Goal: Task Accomplishment & Management: Complete application form

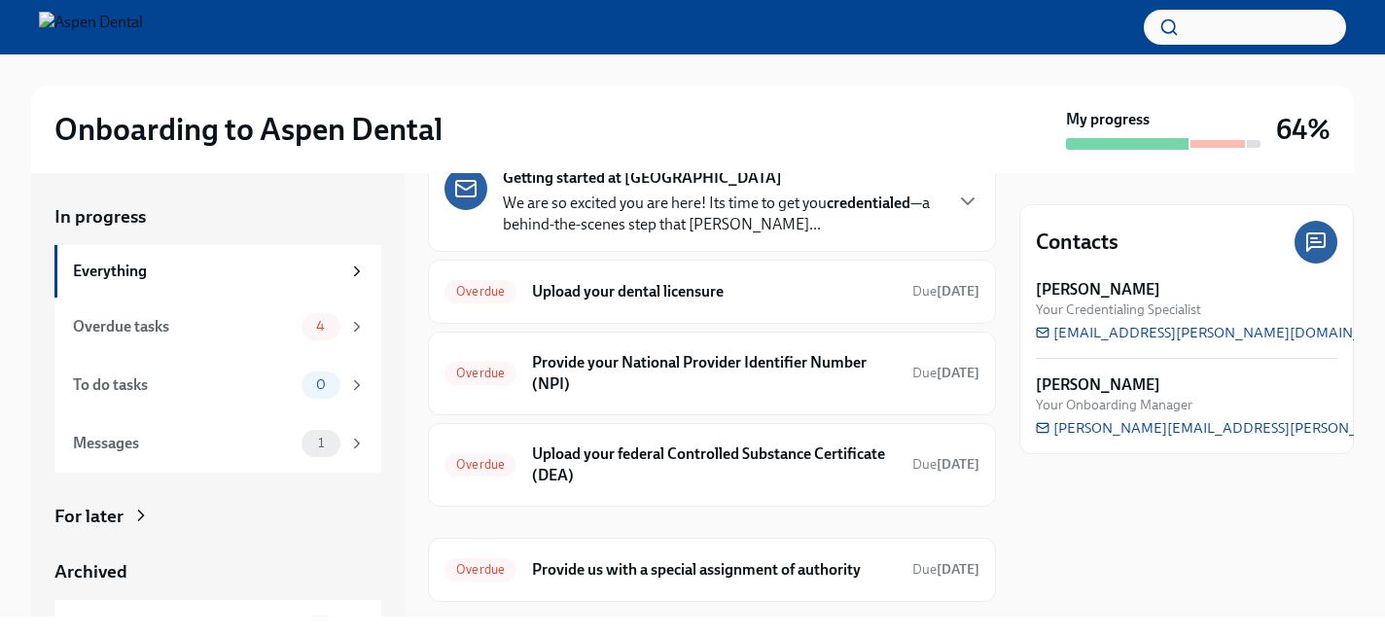
scroll to position [105, 0]
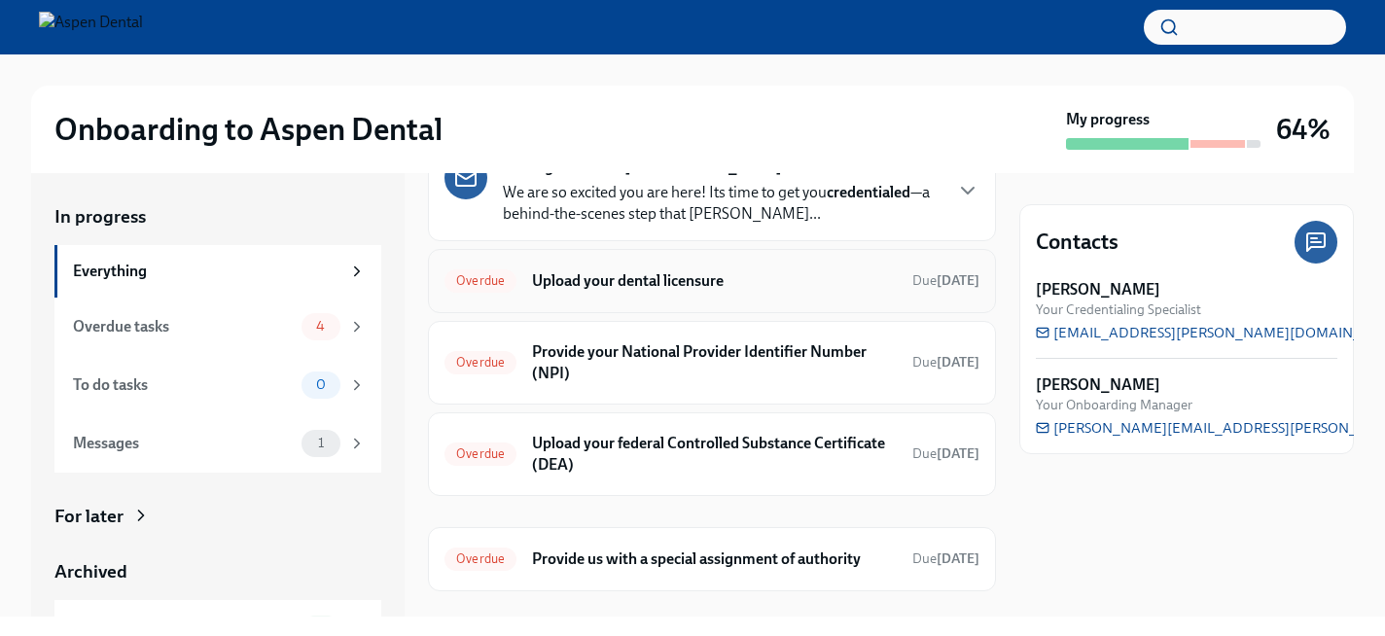
click at [703, 301] on div "Overdue Upload your dental licensure Due [DATE]" at bounding box center [712, 281] width 568 height 64
click at [803, 280] on h6 "Upload your dental licensure" at bounding box center [714, 280] width 365 height 21
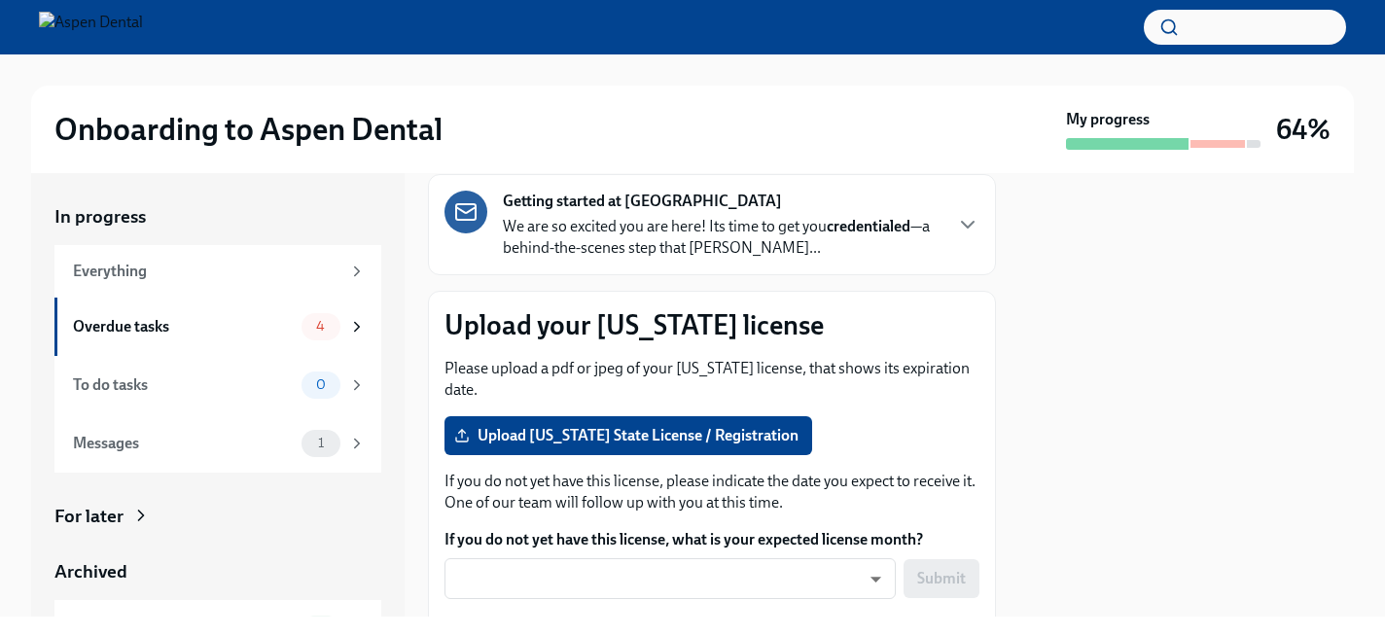
scroll to position [119, 0]
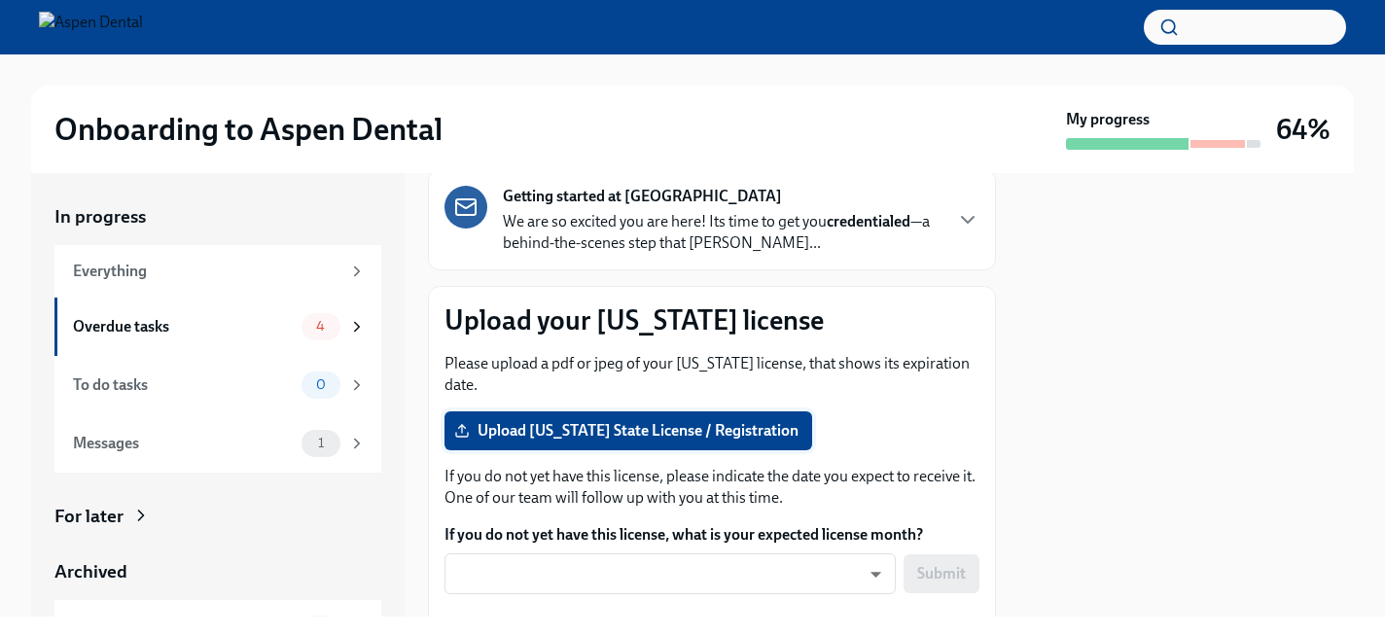
click at [707, 422] on span "Upload [US_STATE] State License / Registration" at bounding box center [628, 430] width 340 height 19
click at [0, 0] on input "Upload [US_STATE] State License / Registration" at bounding box center [0, 0] width 0 height 0
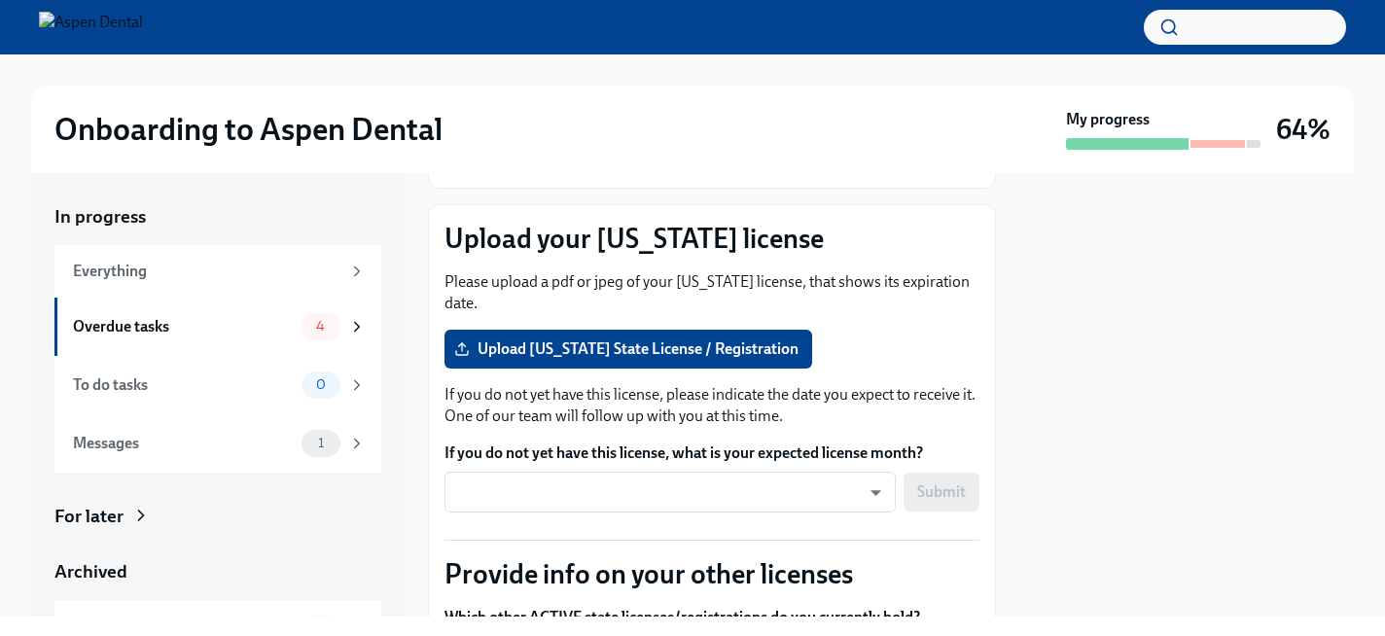
scroll to position [203, 0]
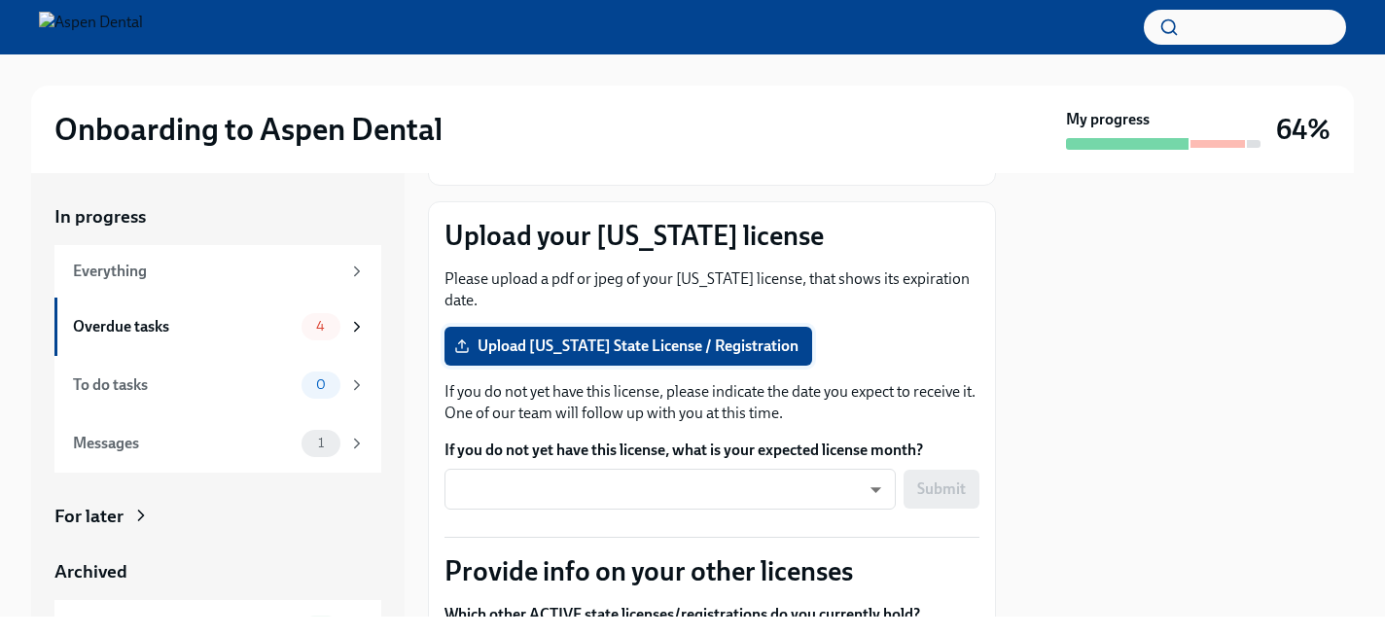
click at [478, 341] on span "Upload [US_STATE] State License / Registration" at bounding box center [628, 345] width 340 height 19
click at [0, 0] on input "Upload [US_STATE] State License / Registration" at bounding box center [0, 0] width 0 height 0
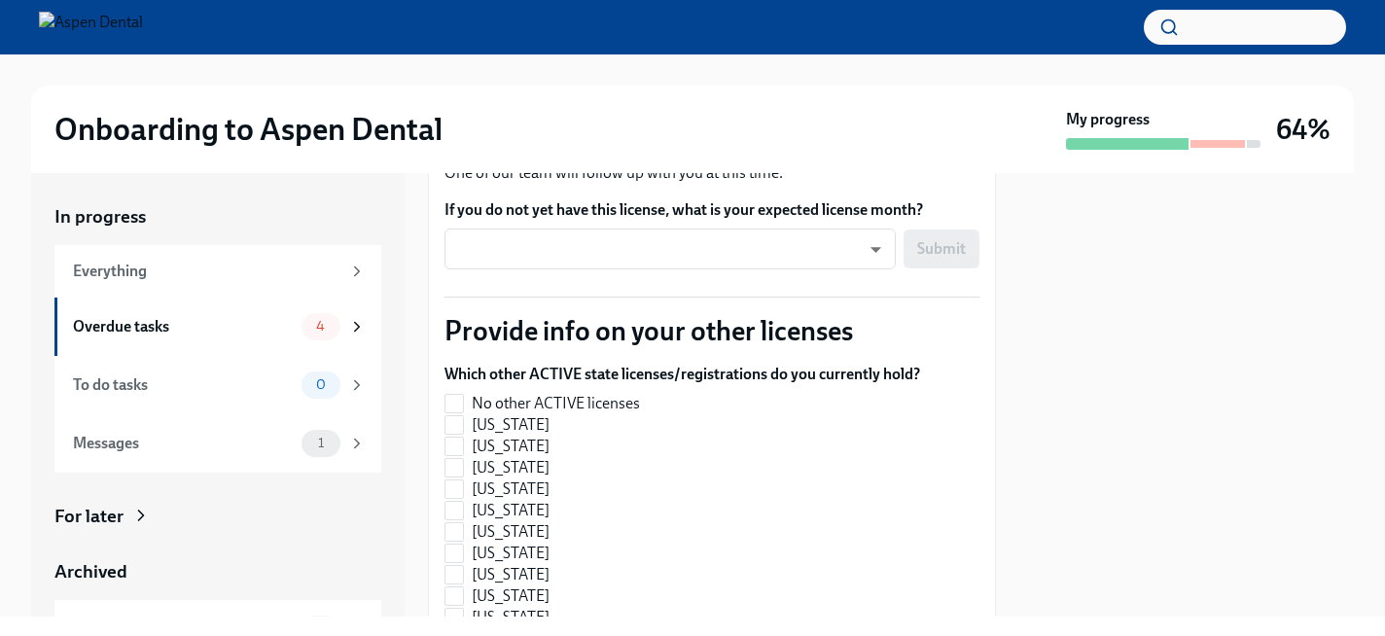
scroll to position [778, 0]
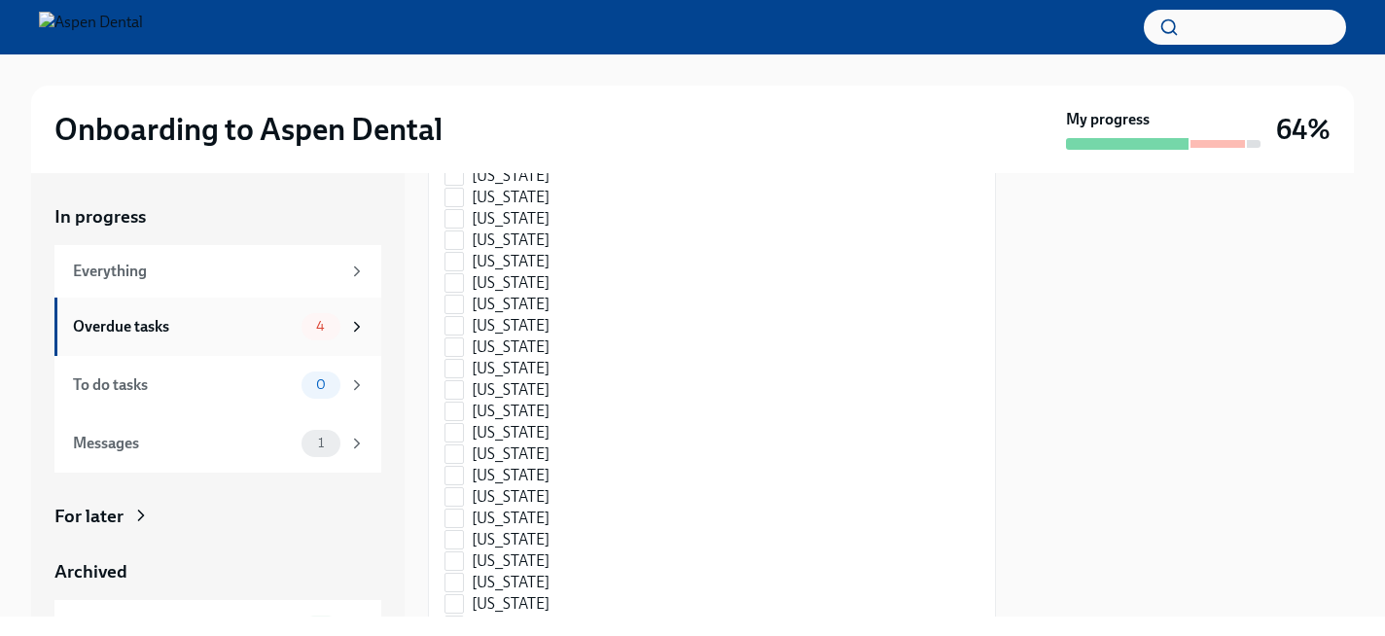
click at [340, 320] on div "4" at bounding box center [333, 326] width 64 height 27
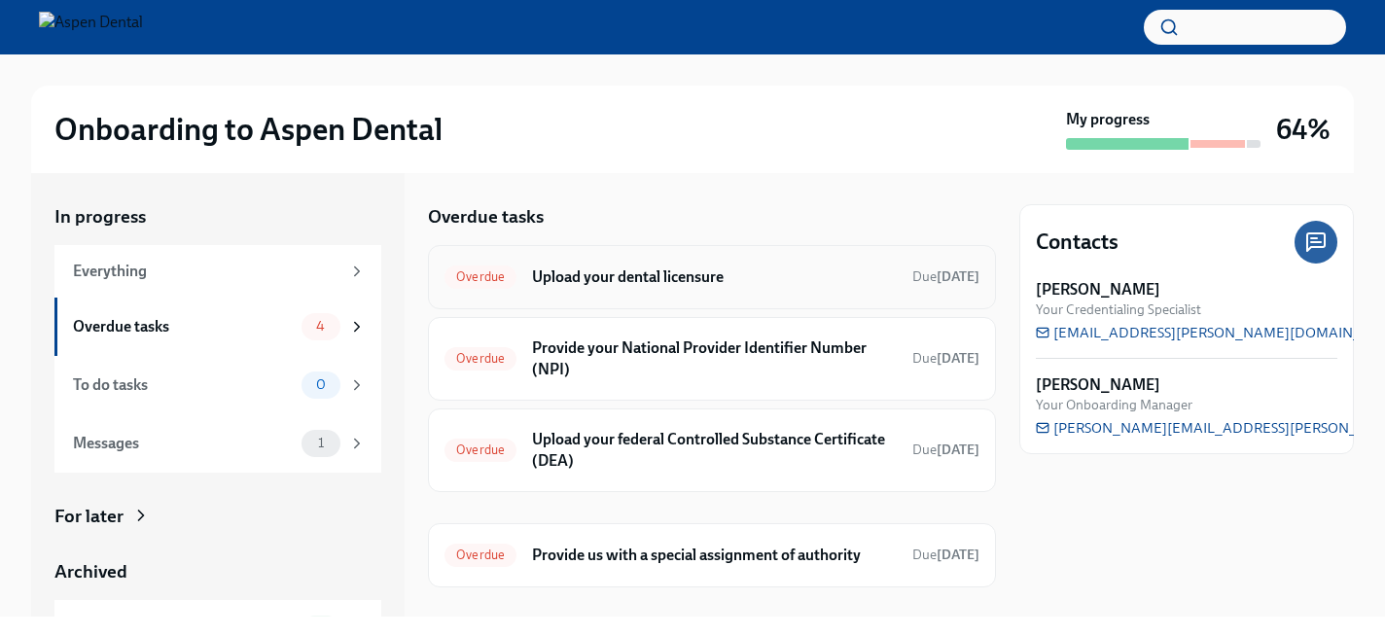
click at [629, 280] on h6 "Upload your dental licensure" at bounding box center [714, 276] width 365 height 21
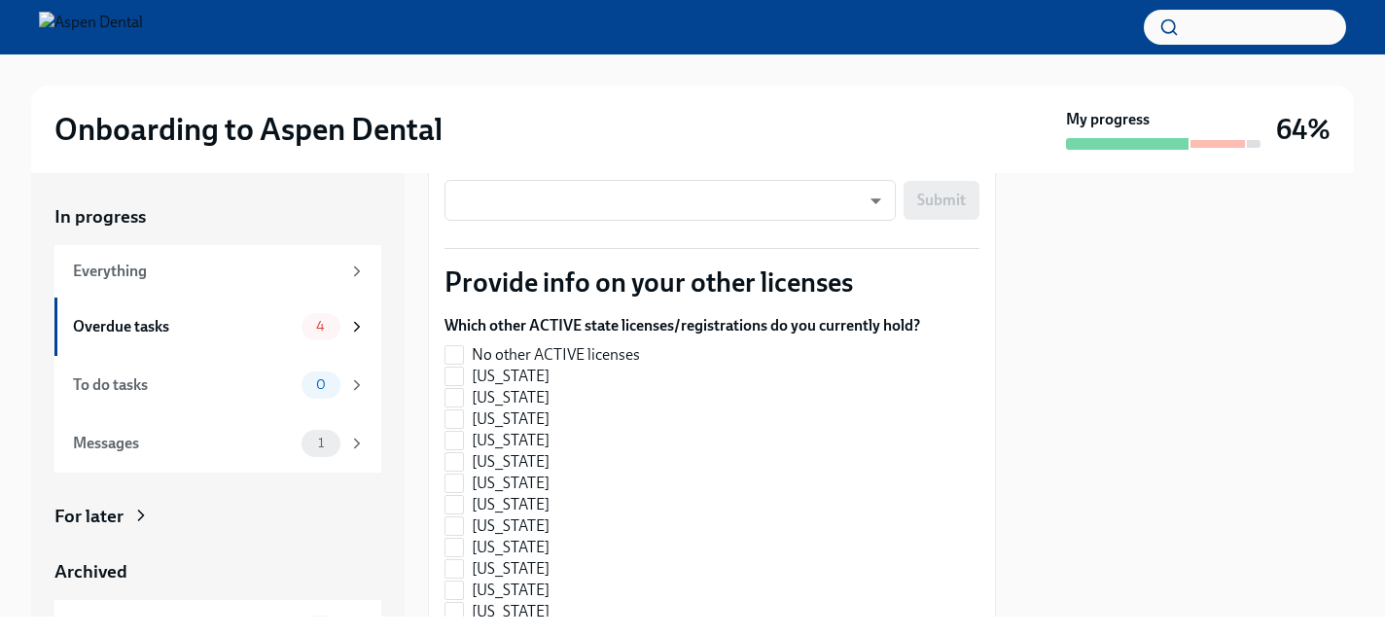
scroll to position [496, 0]
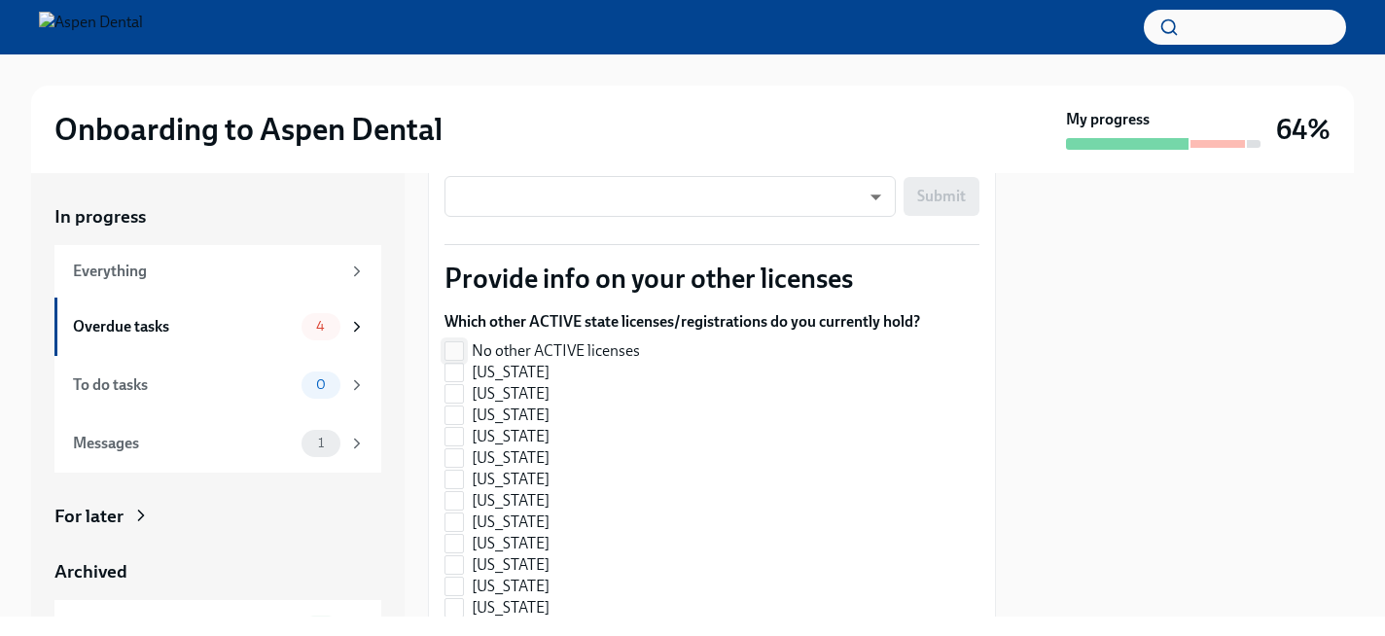
click at [530, 353] on span "No other ACTIVE licenses" at bounding box center [556, 350] width 168 height 21
click at [463, 353] on input "No other ACTIVE licenses" at bounding box center [454, 351] width 18 height 18
checkbox input "true"
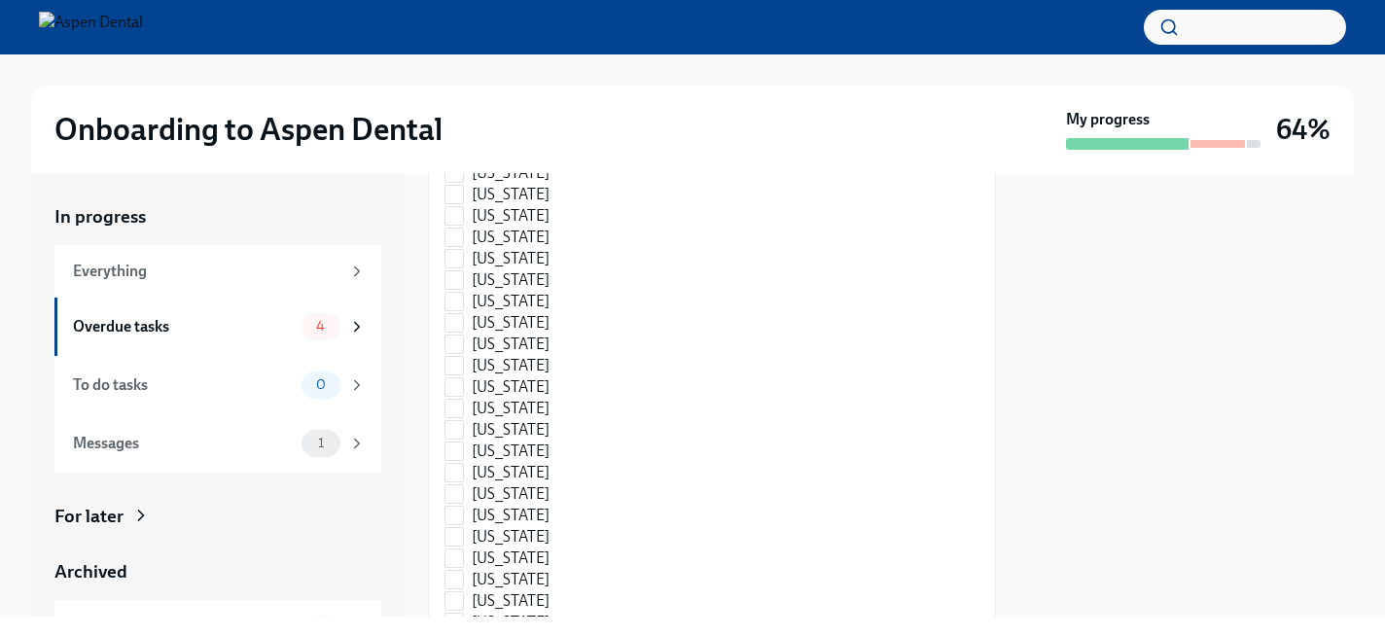
scroll to position [719, 0]
click at [457, 234] on input "[US_STATE]" at bounding box center [454, 236] width 18 height 18
checkbox input "true"
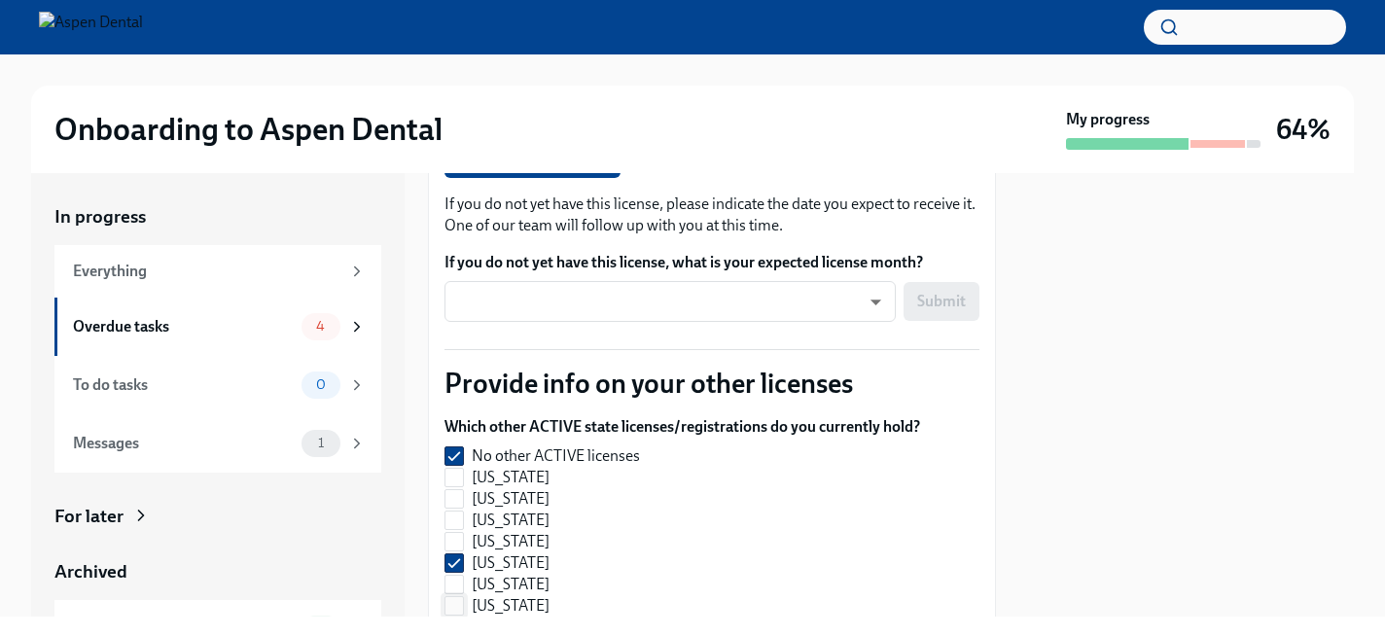
scroll to position [355, 0]
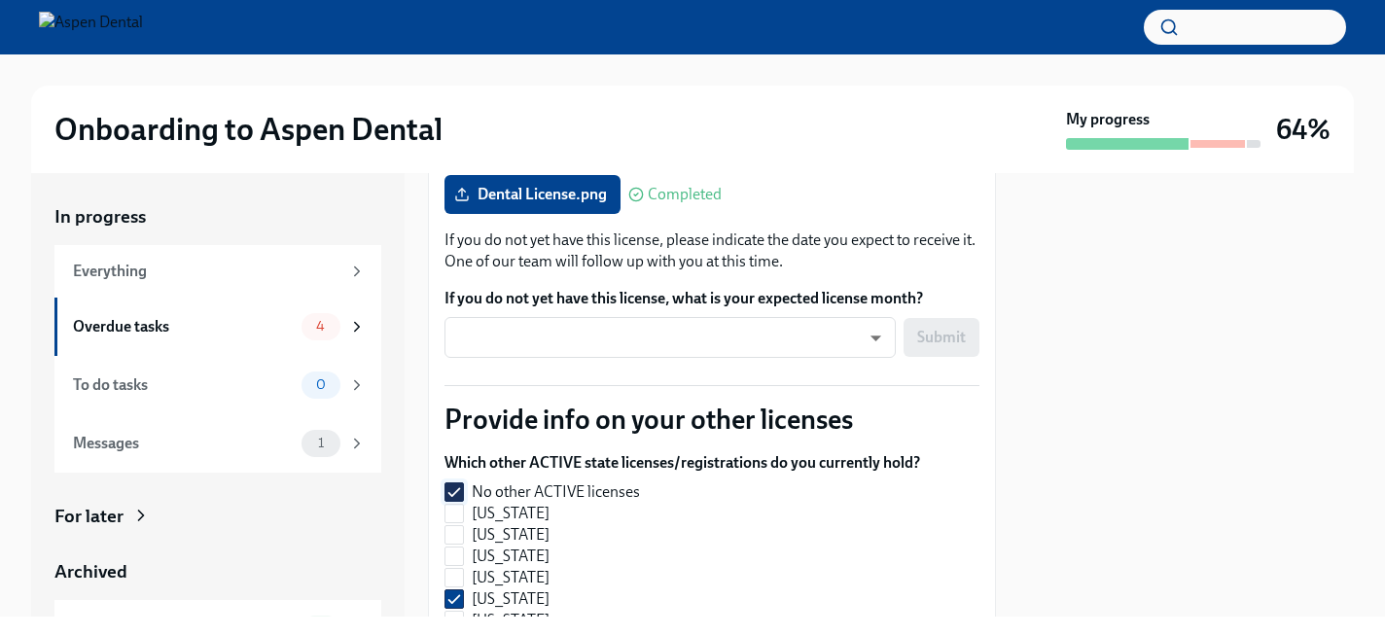
click at [450, 486] on input "No other ACTIVE licenses" at bounding box center [454, 492] width 18 height 18
checkbox input "false"
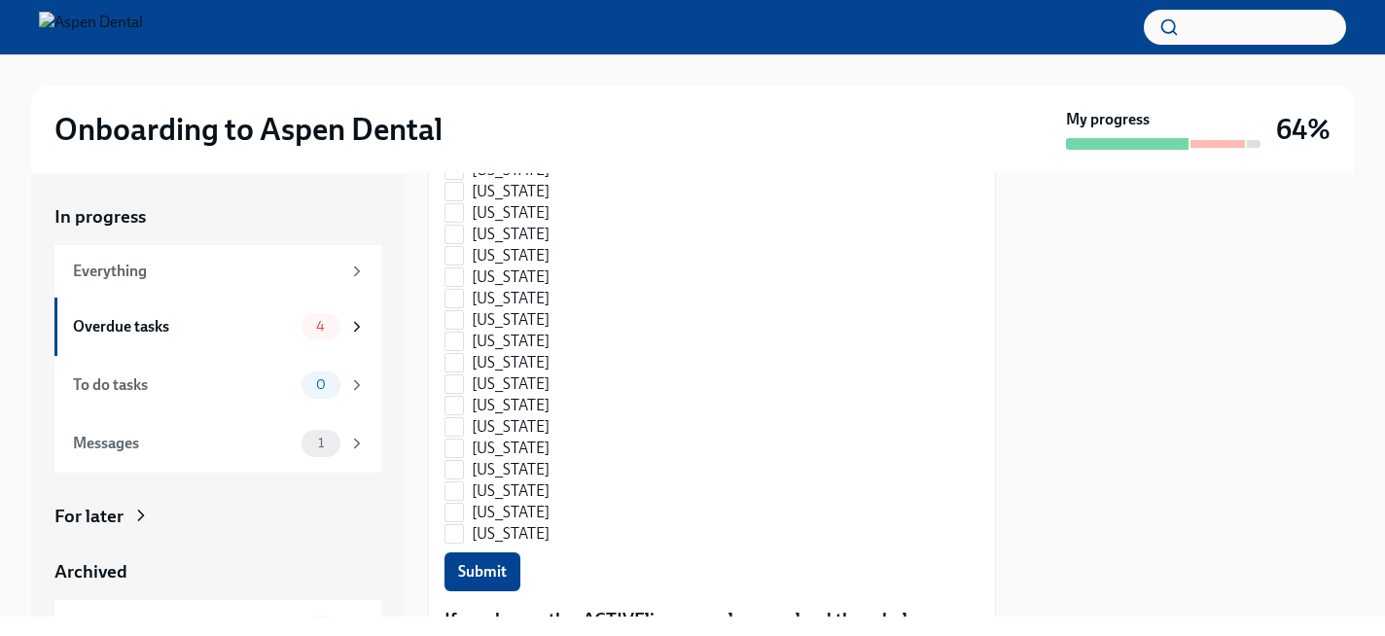
scroll to position [1462, 0]
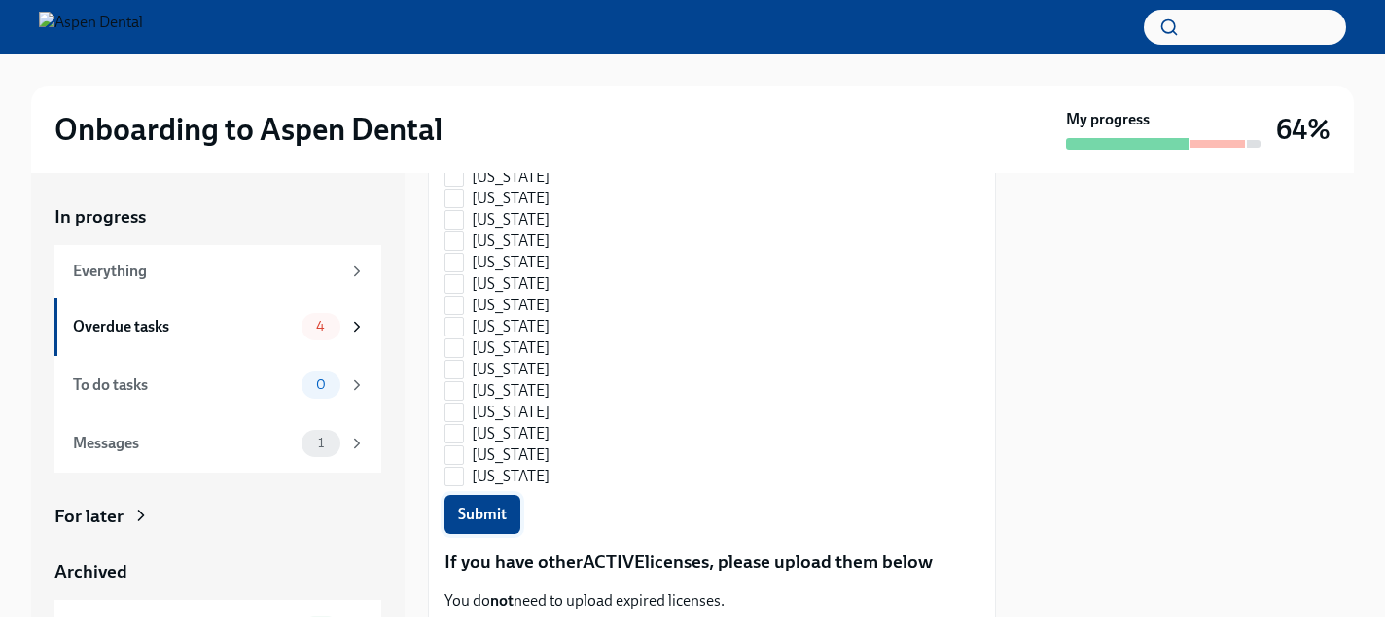
click at [461, 512] on span "Submit" at bounding box center [482, 514] width 49 height 19
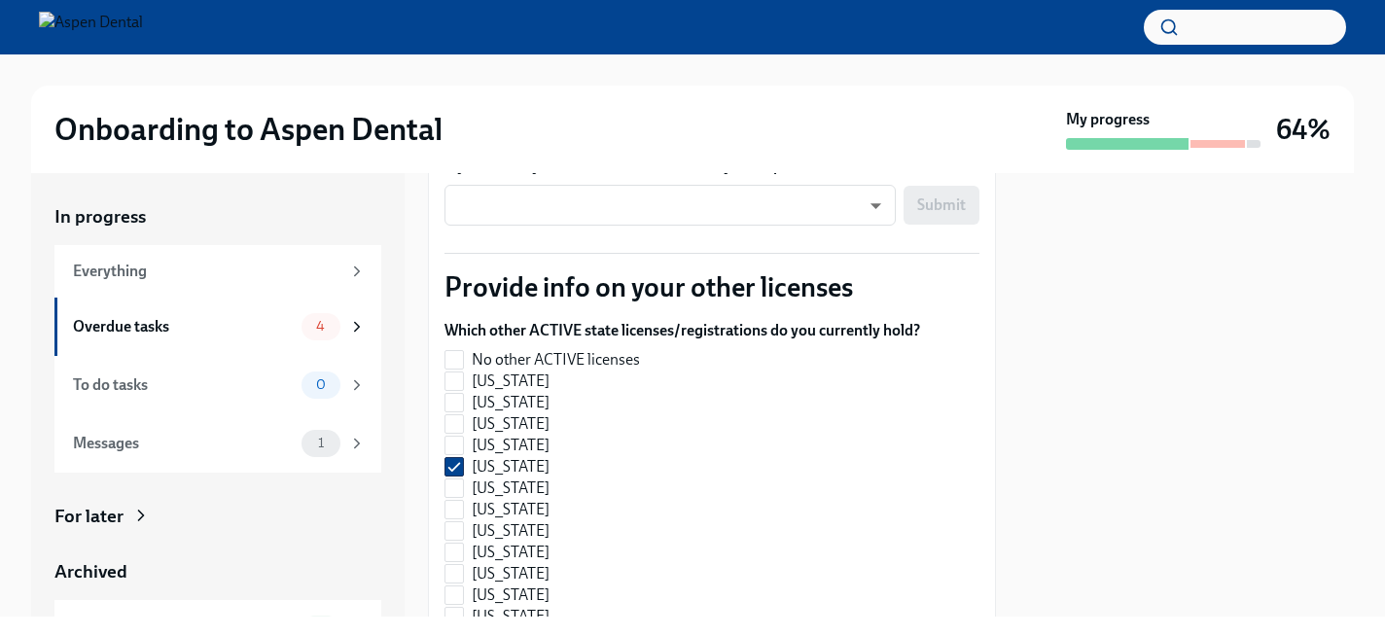
scroll to position [477, 0]
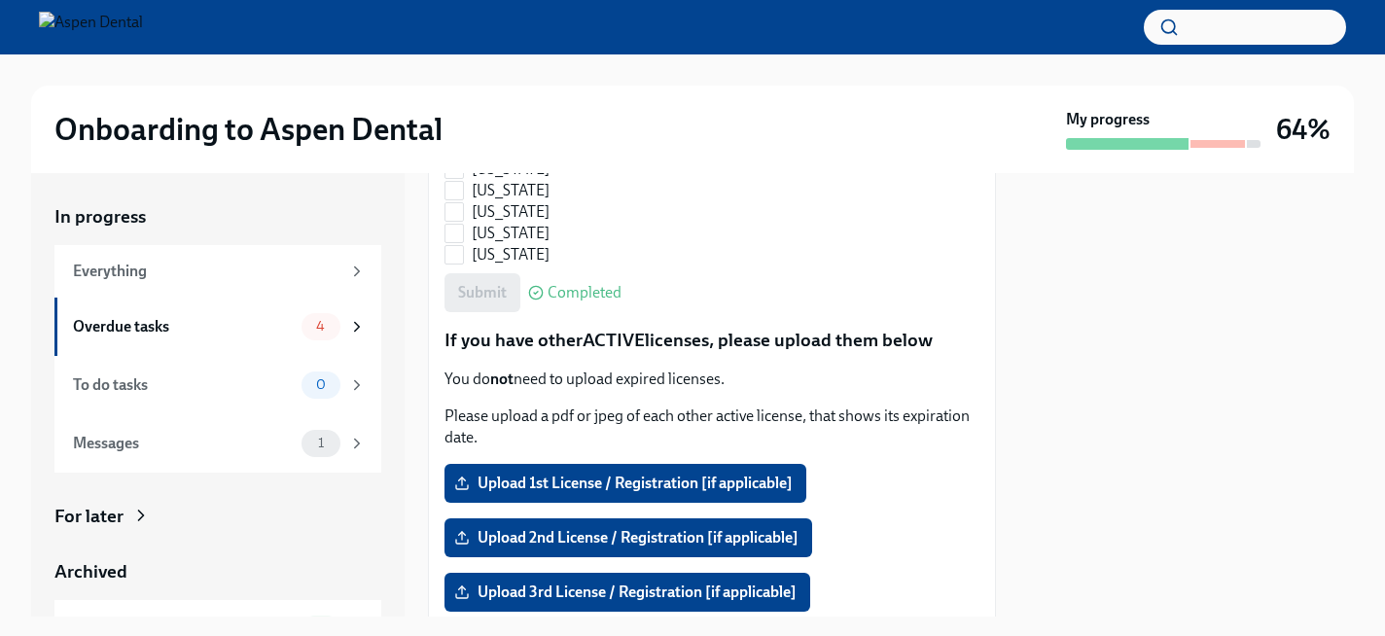
checkbox input "true"
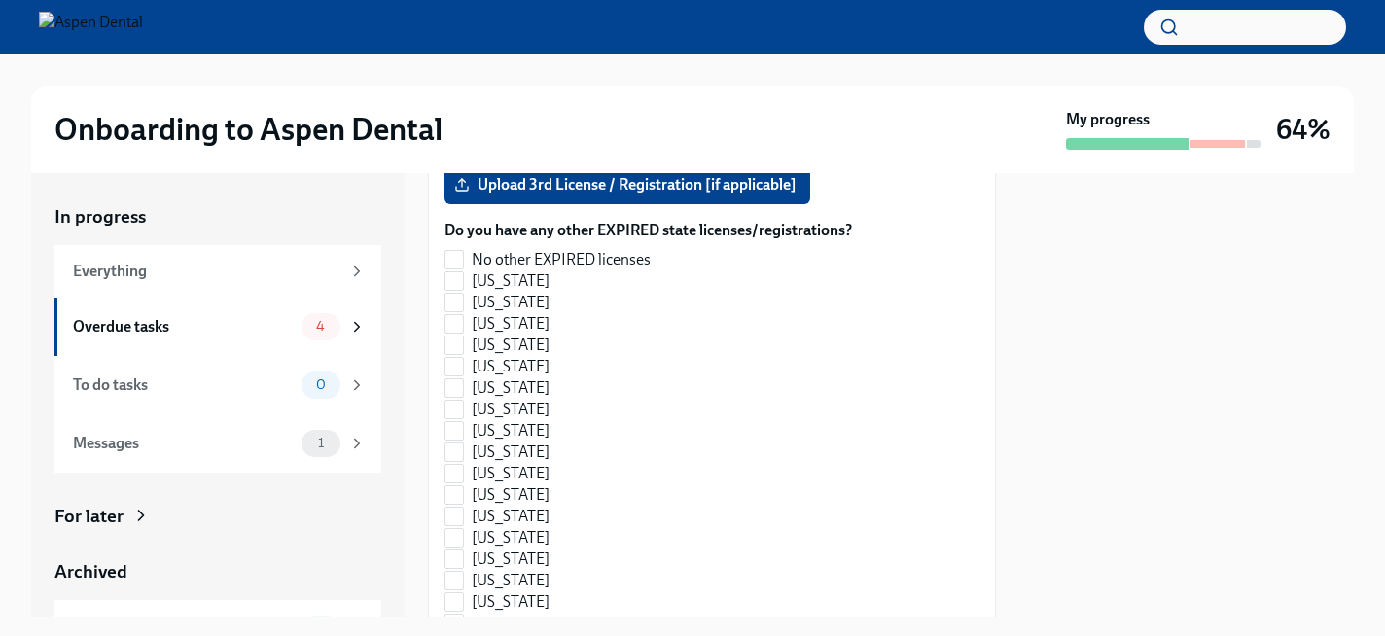
scroll to position [2087, 0]
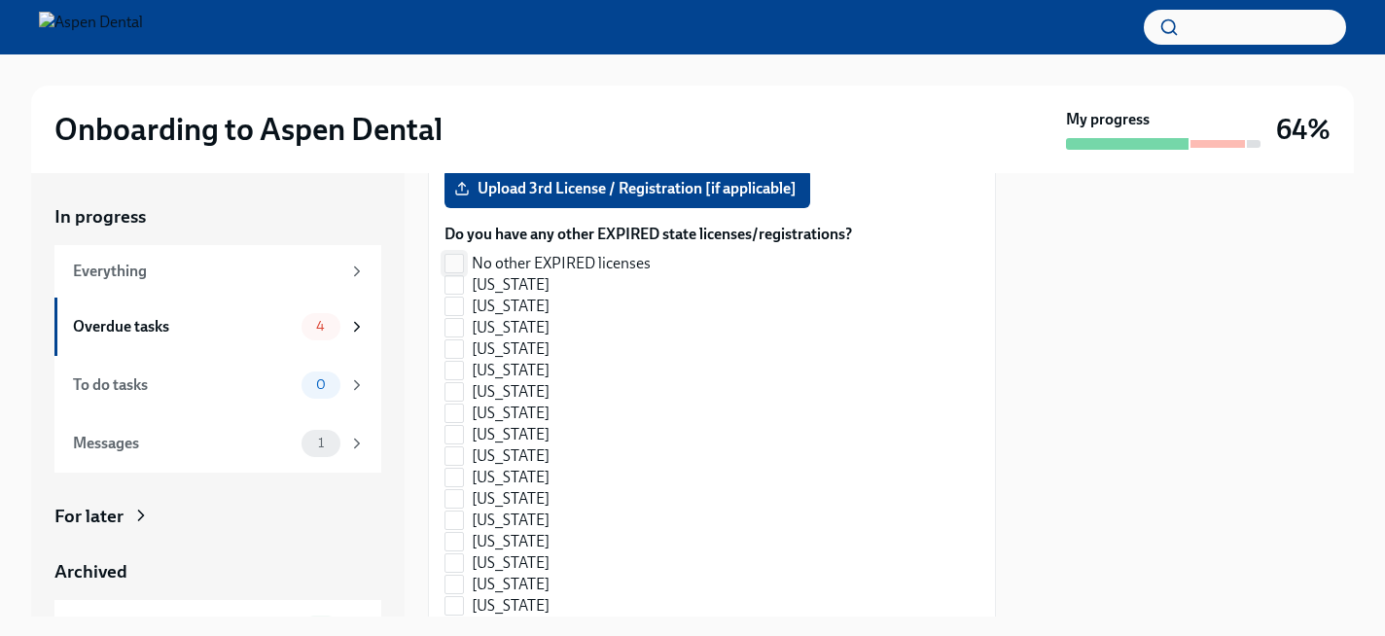
click at [594, 253] on span "No other EXPIRED licenses" at bounding box center [561, 263] width 179 height 21
click at [463, 255] on input "No other EXPIRED licenses" at bounding box center [454, 264] width 18 height 18
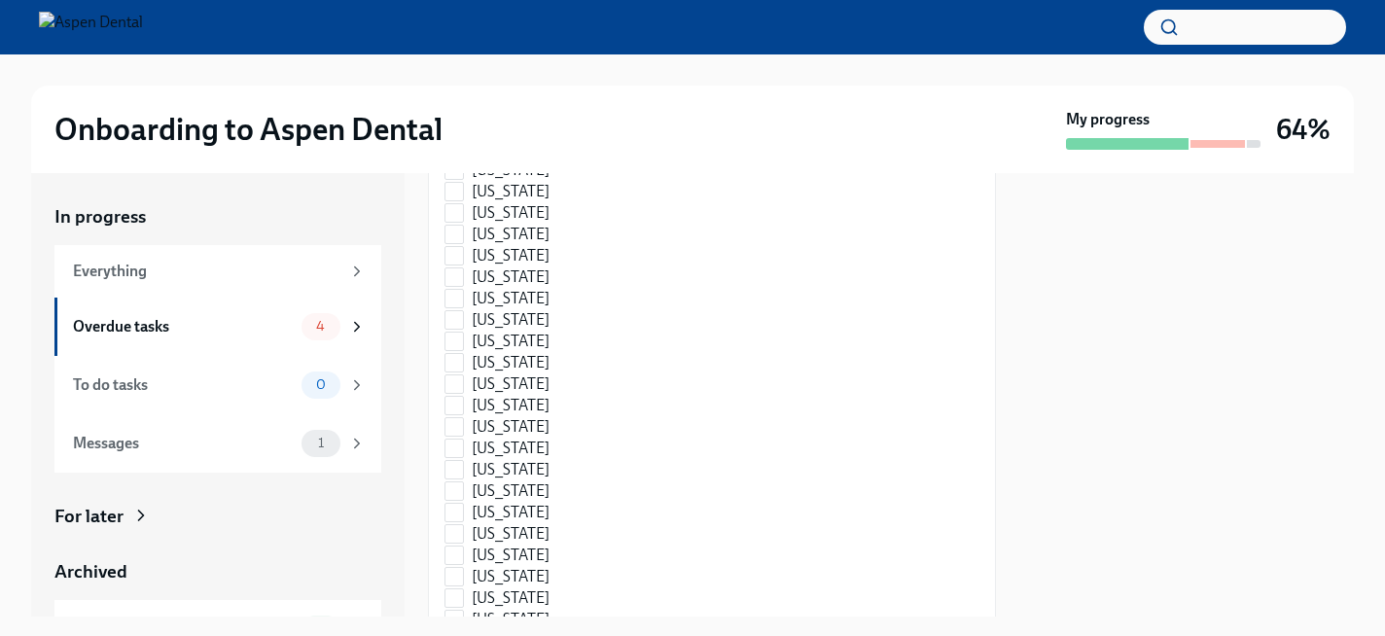
scroll to position [3120, 0]
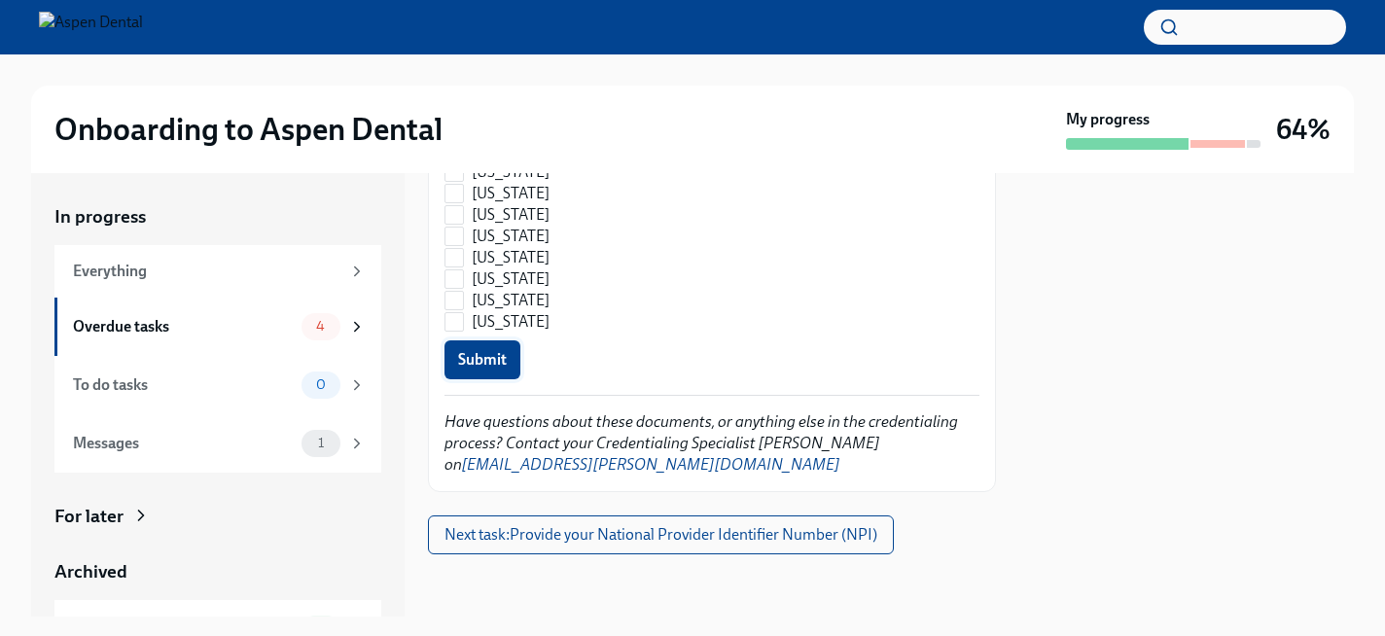
click at [495, 362] on span "Submit" at bounding box center [482, 359] width 49 height 19
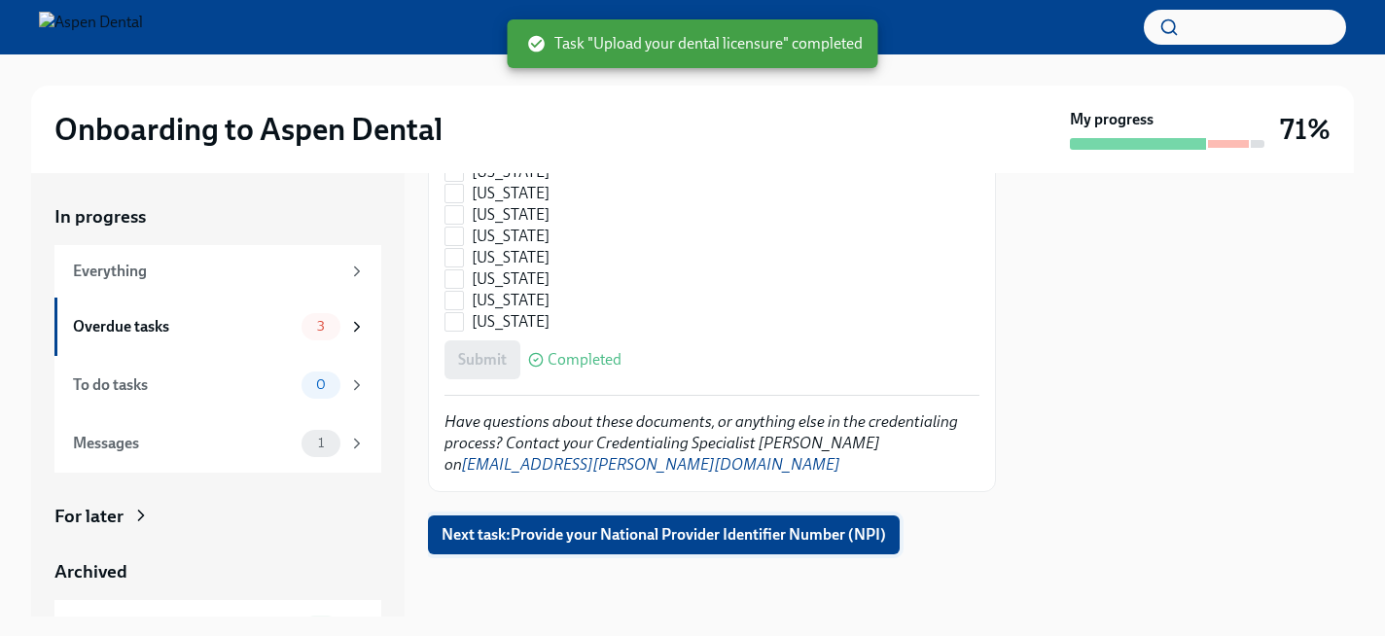
checkbox input "true"
click at [525, 546] on button "Next task : Provide your National Provider Identifier Number (NPI)" at bounding box center [664, 534] width 472 height 39
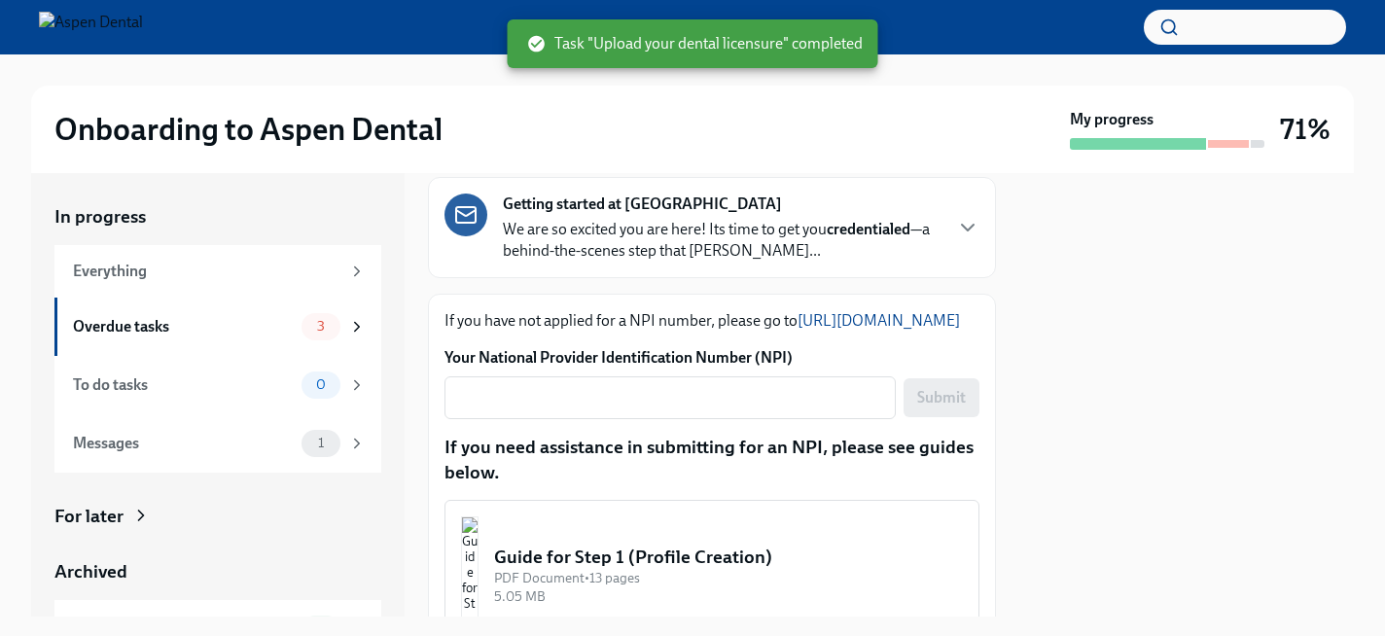
scroll to position [141, 0]
click at [561, 444] on div "If you have not applied for a NPI number, please go to [URL][DOMAIN_NAME] Your …" at bounding box center [711, 561] width 535 height 505
click at [561, 408] on textarea "Your National Provider Identification Number (NPI)" at bounding box center [670, 396] width 428 height 23
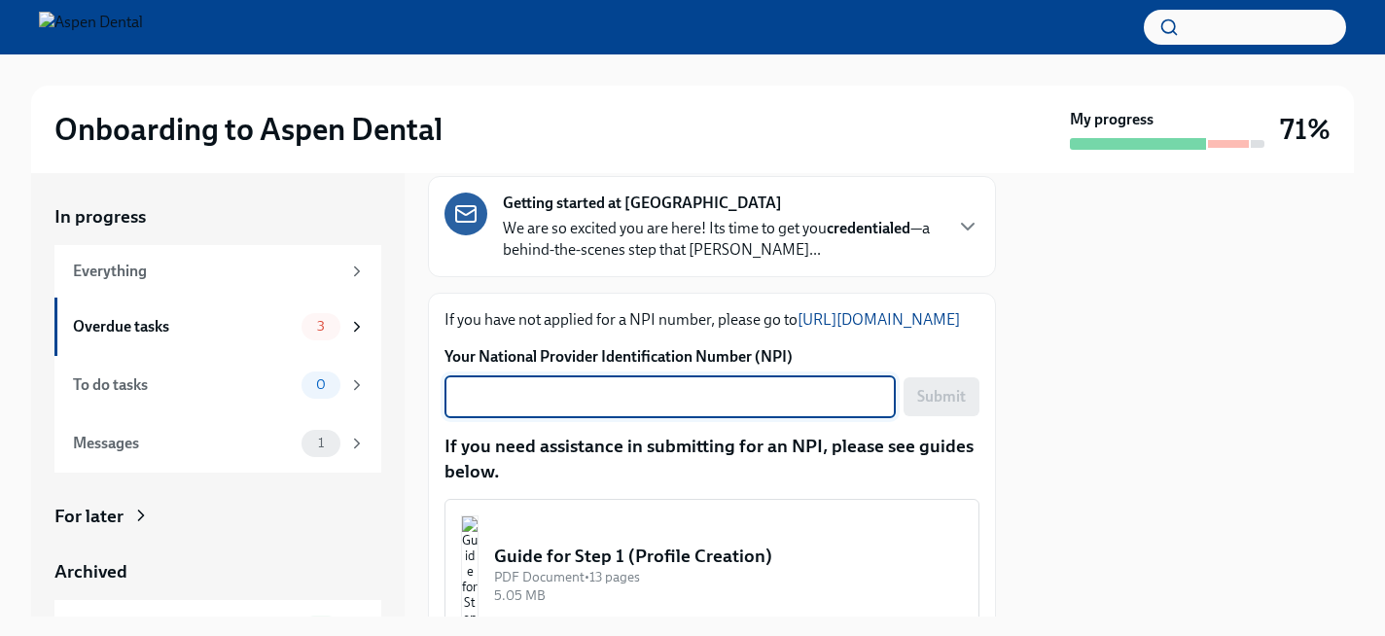
paste textarea "1174407860"
type textarea "1174407860"
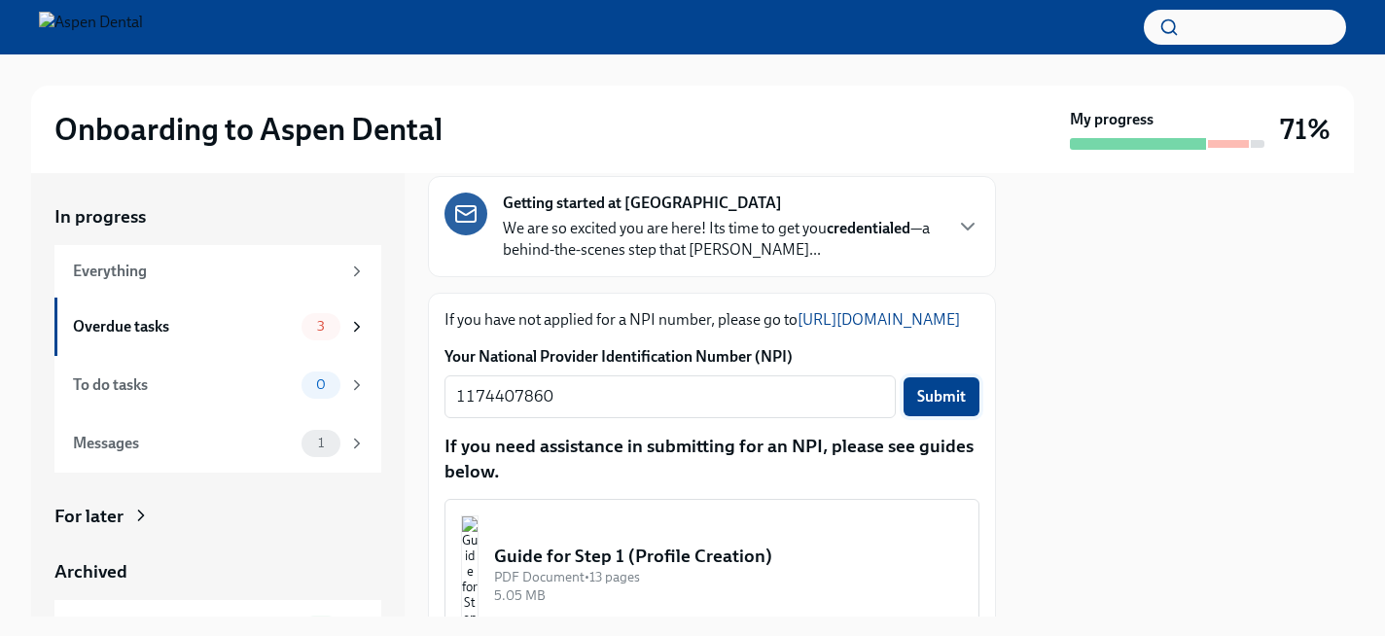
click at [920, 407] on span "Submit" at bounding box center [941, 396] width 49 height 19
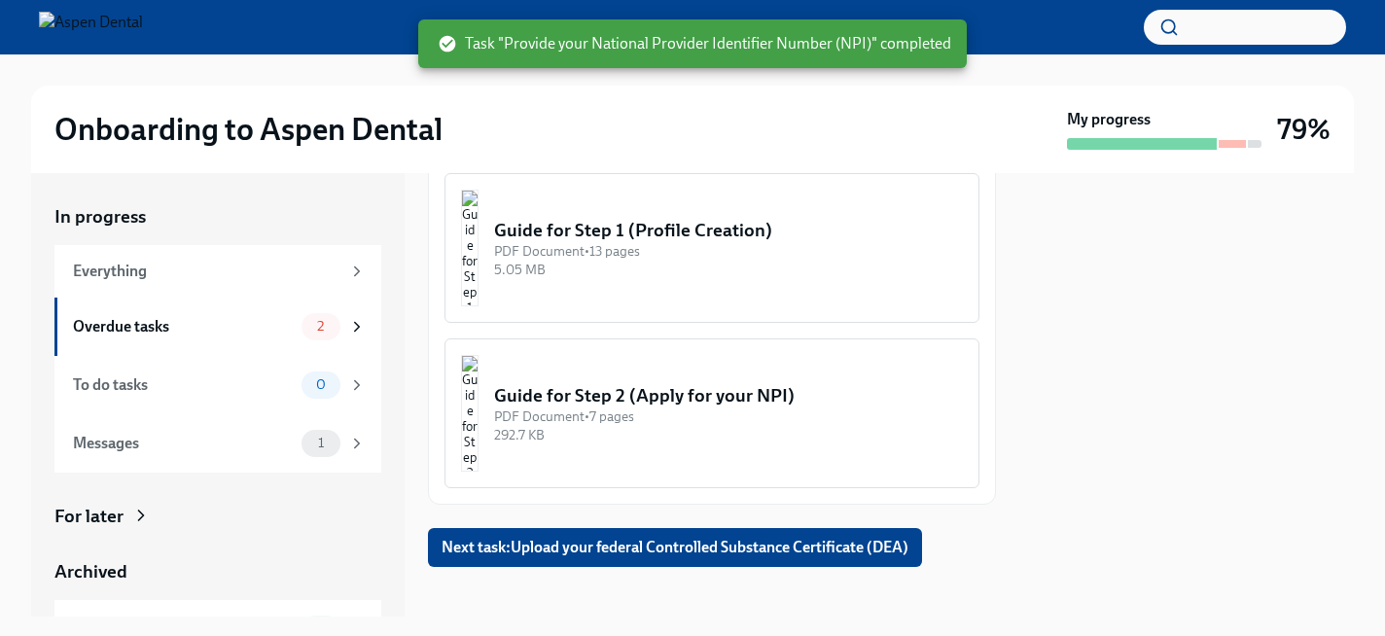
scroll to position [466, 0]
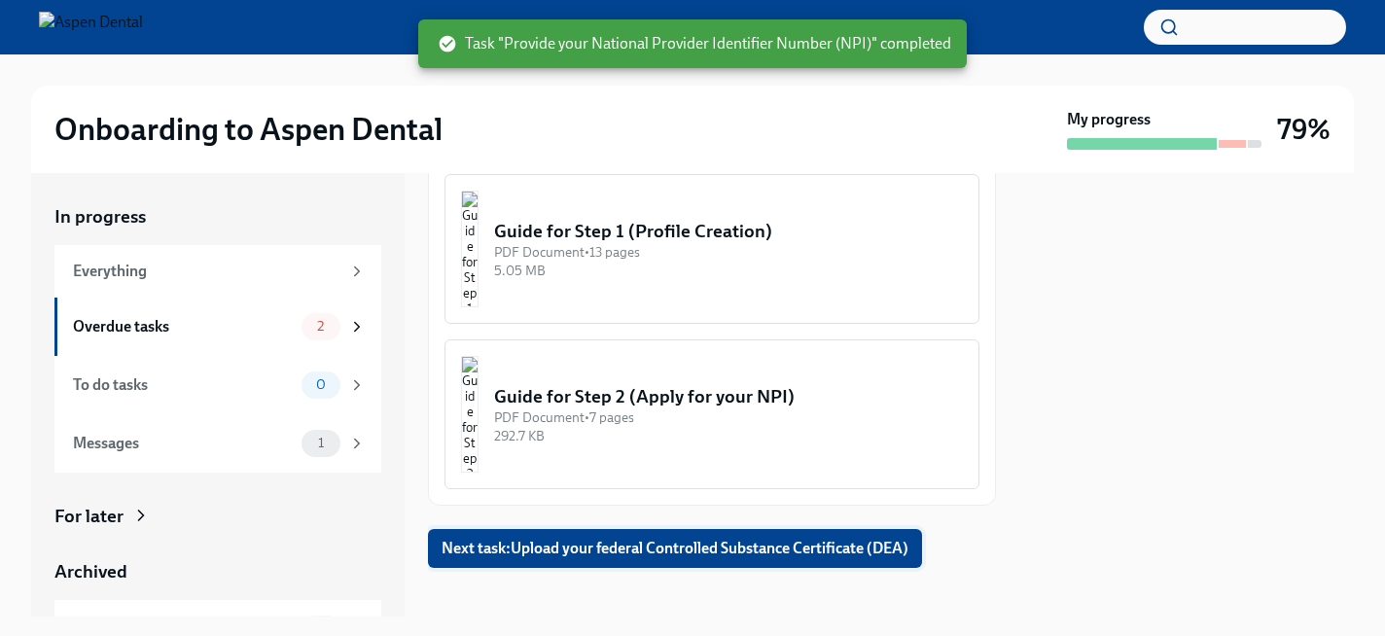
click at [826, 558] on span "Next task : Upload your federal Controlled Substance Certificate (DEA)" at bounding box center [675, 548] width 467 height 19
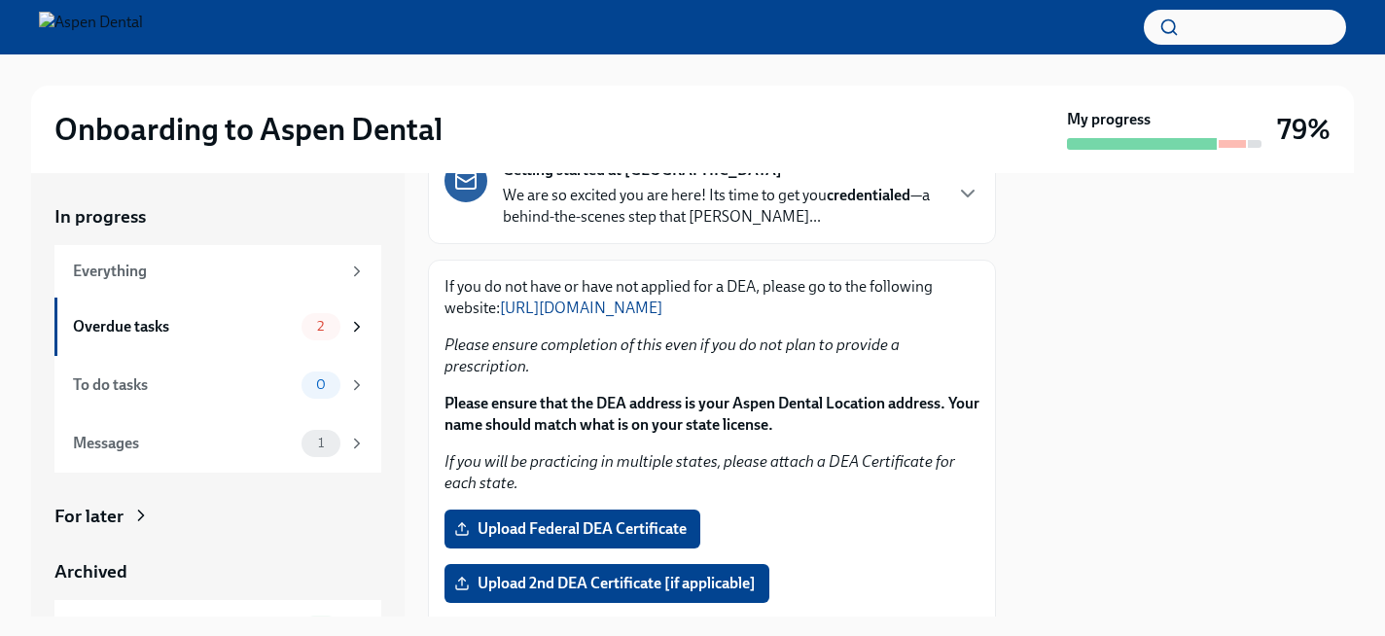
scroll to position [175, 0]
click at [600, 518] on span "Upload Federal DEA Certificate" at bounding box center [572, 527] width 229 height 19
click at [0, 0] on input "Upload Federal DEA Certificate" at bounding box center [0, 0] width 0 height 0
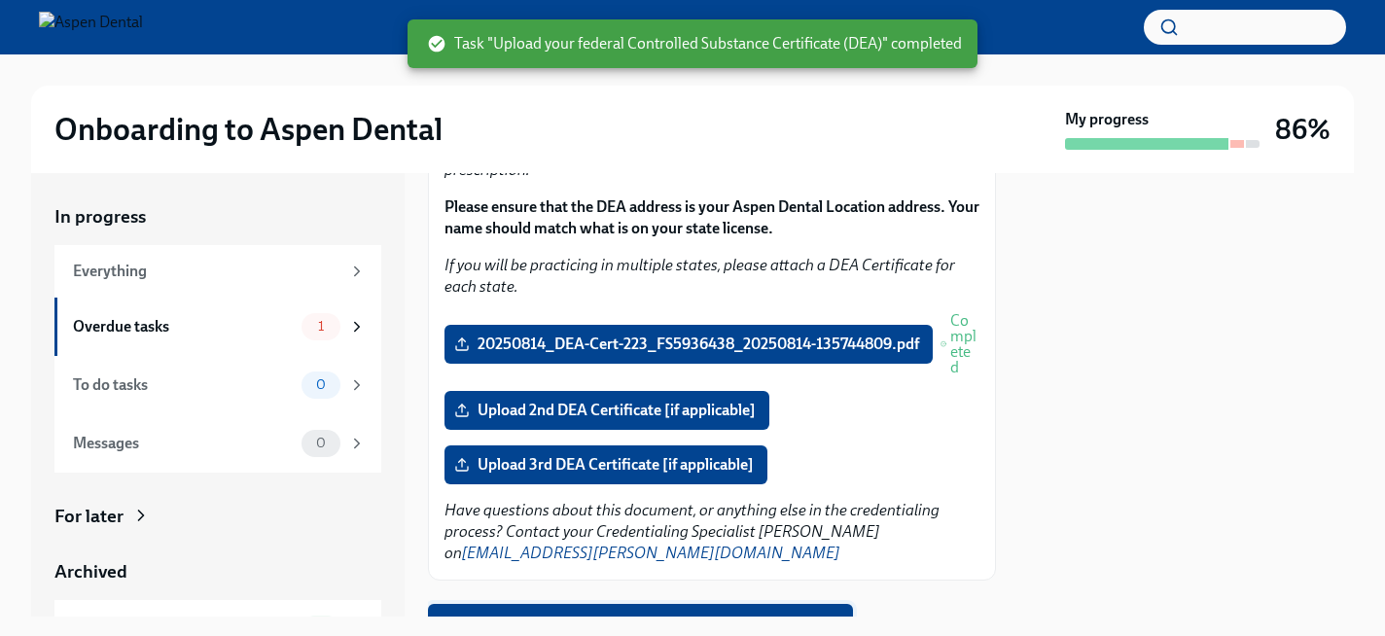
scroll to position [438, 0]
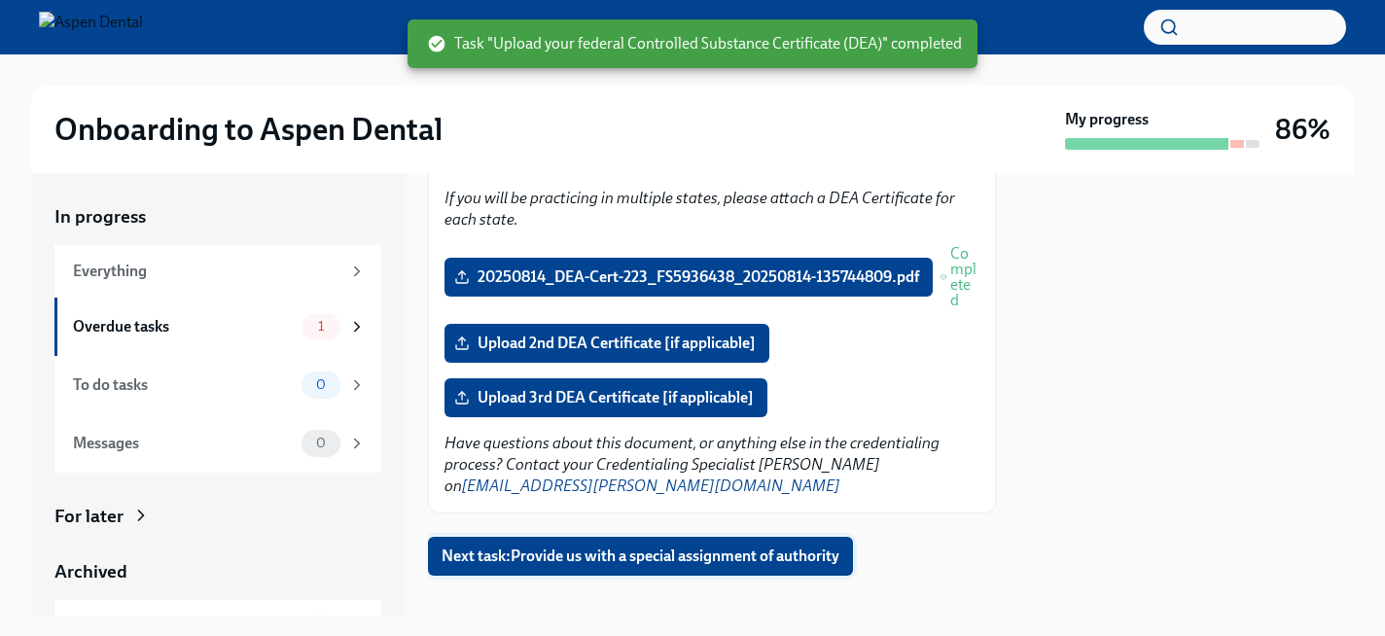
click at [590, 547] on span "Next task : Provide us with a special assignment of authority" at bounding box center [641, 556] width 398 height 19
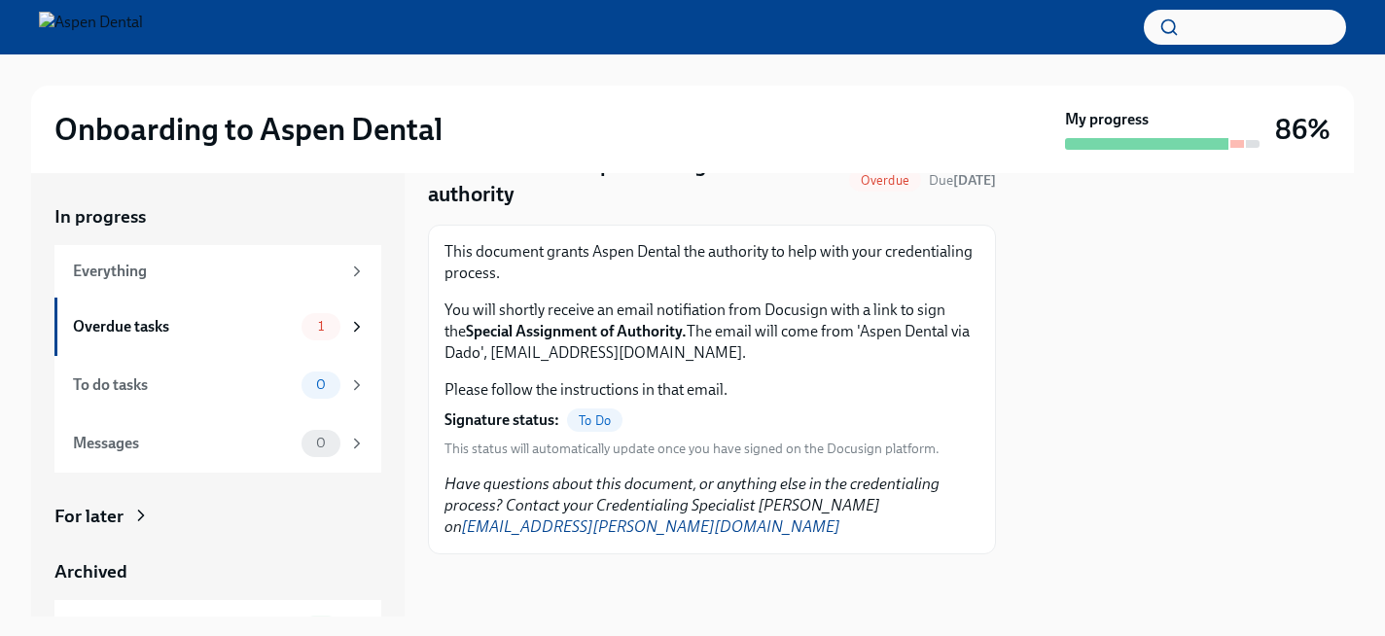
scroll to position [92, 0]
click at [339, 331] on div "1" at bounding box center [333, 326] width 64 height 27
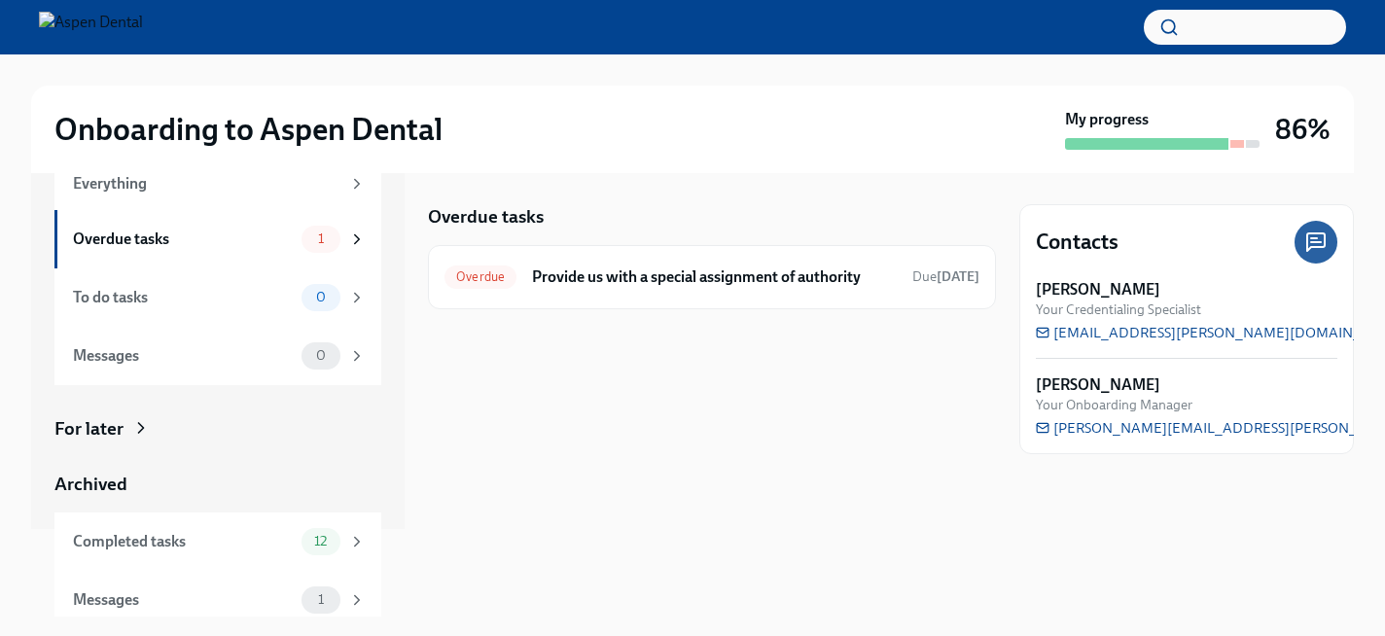
scroll to position [100, 0]
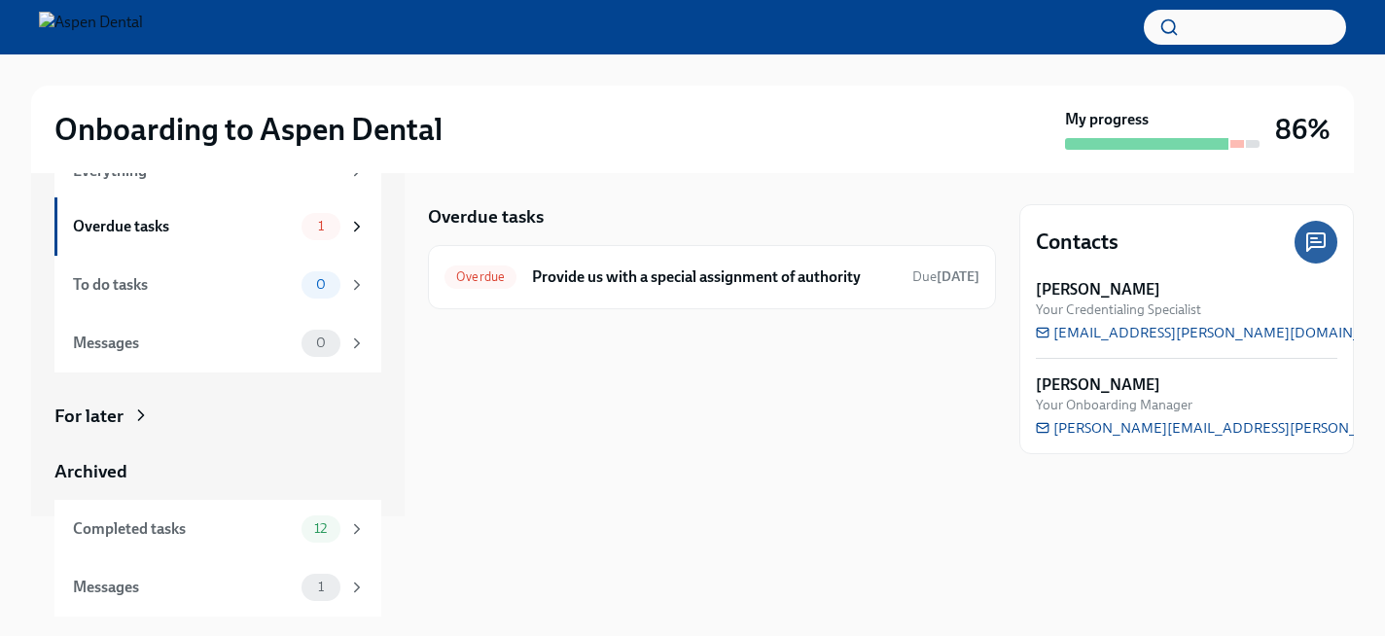
click at [142, 415] on icon at bounding box center [141, 415] width 5 height 10
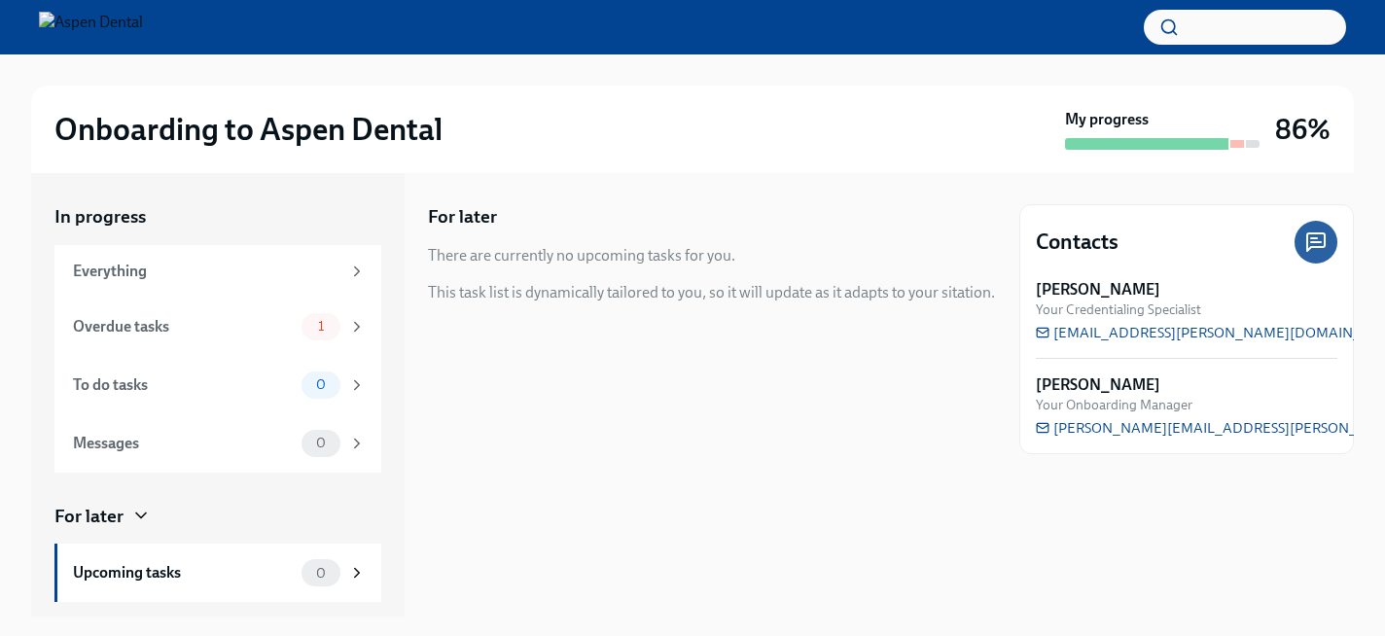
click at [143, 35] on img at bounding box center [91, 27] width 104 height 31
click at [143, 30] on img at bounding box center [91, 27] width 104 height 31
